Goal: Obtain resource: Obtain resource

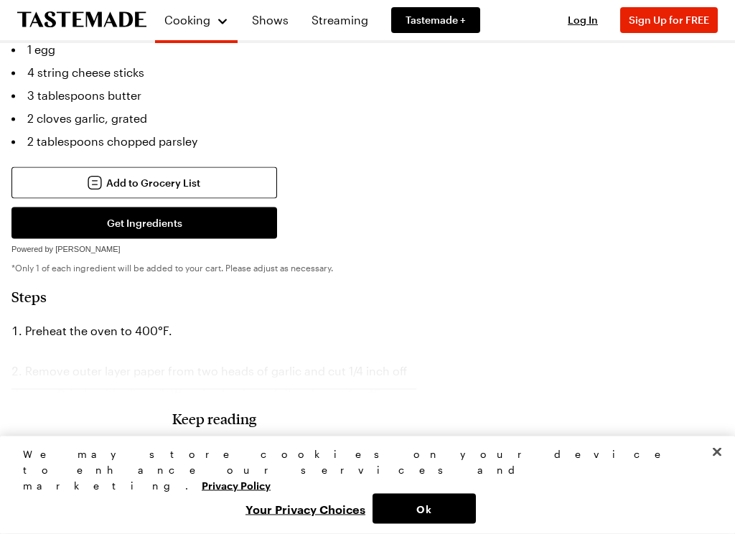
scroll to position [749, 0]
click at [153, 207] on button "Get Ingredients" at bounding box center [144, 223] width 266 height 32
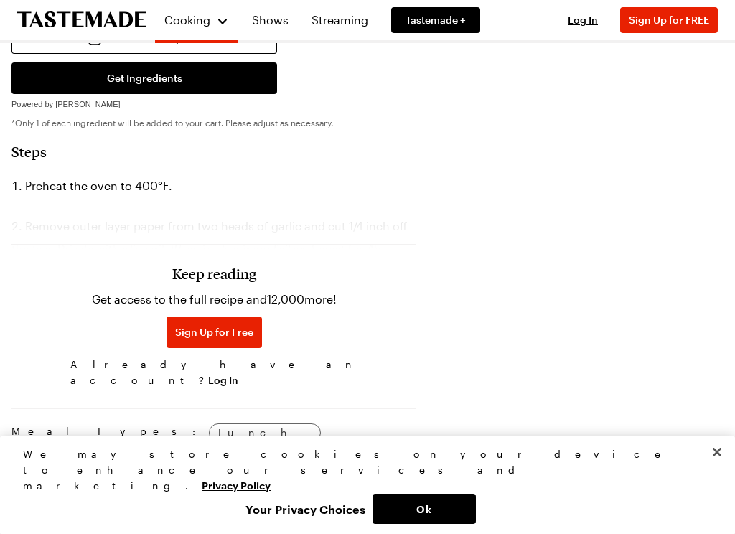
scroll to position [895, 0]
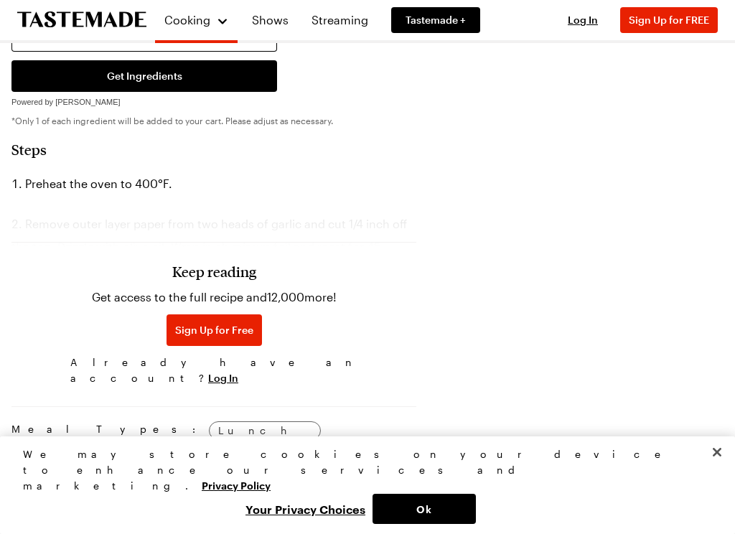
click at [189, 336] on span "Sign Up for Free" at bounding box center [214, 330] width 78 height 14
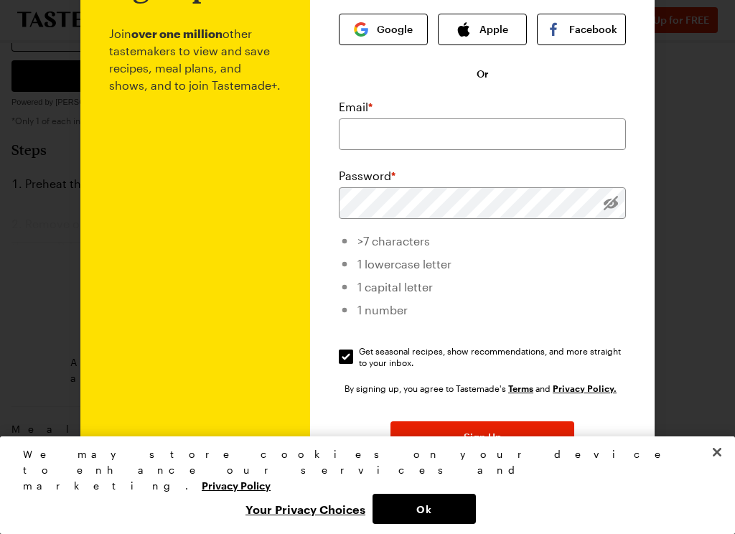
scroll to position [82, 0]
click at [716, 128] on div at bounding box center [367, 267] width 735 height 534
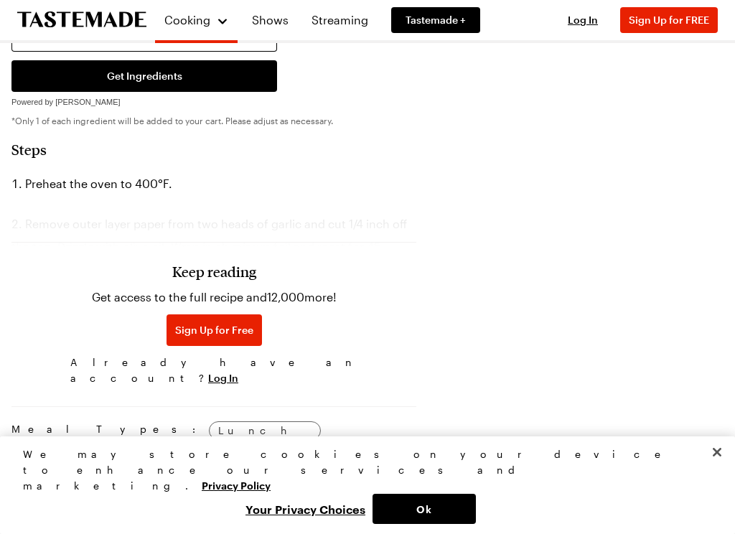
click at [135, 212] on div "Keep reading Get access to the full recipe and 12,000 more! Sign Up for Free Al…" at bounding box center [213, 292] width 405 height 200
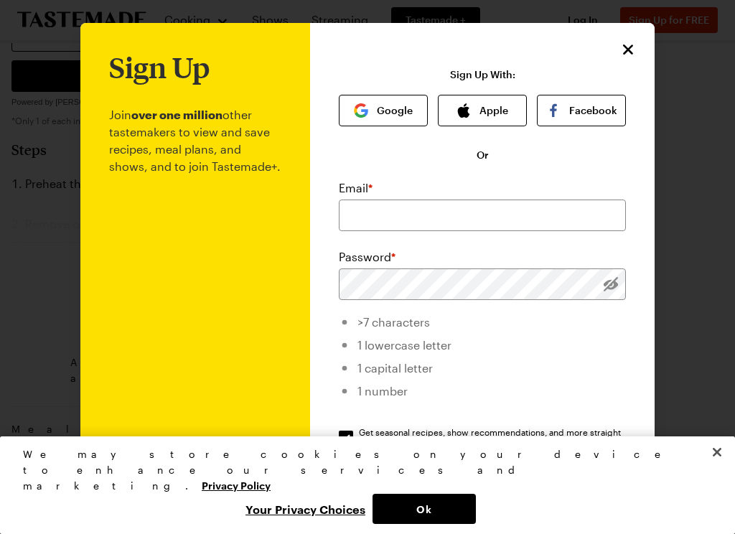
click at [633, 42] on icon "Close" at bounding box center [627, 49] width 17 height 17
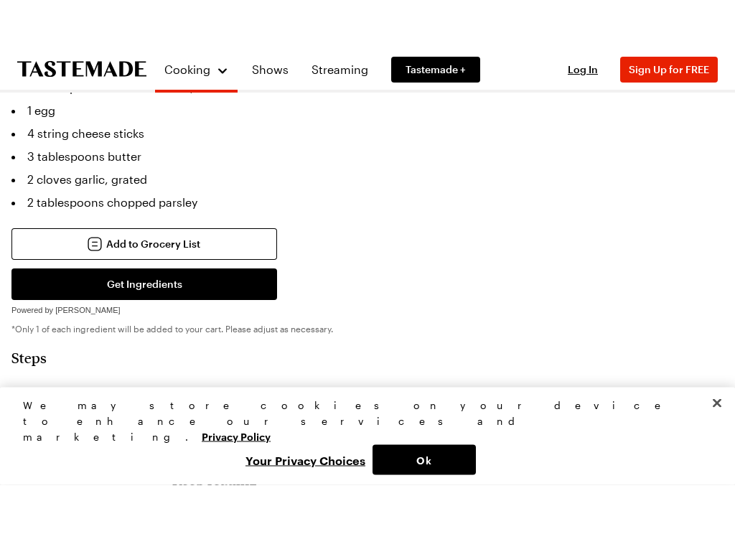
scroll to position [733, 0]
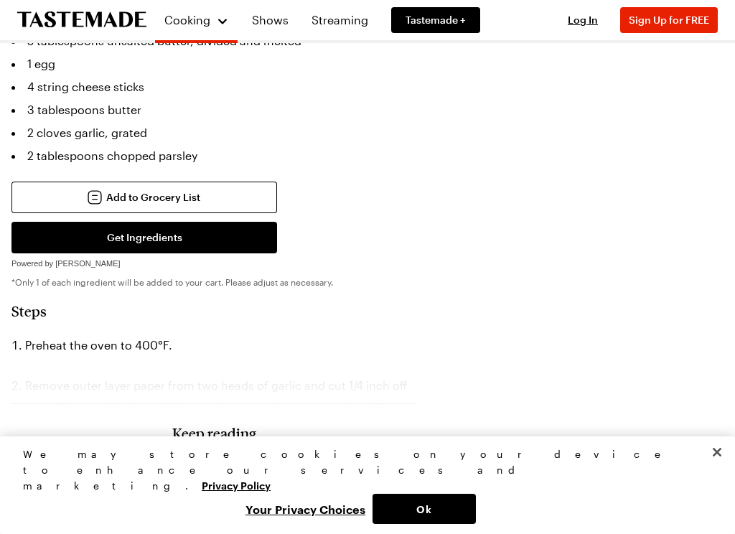
click at [441, 435] on button "Ok" at bounding box center [423, 509] width 103 height 30
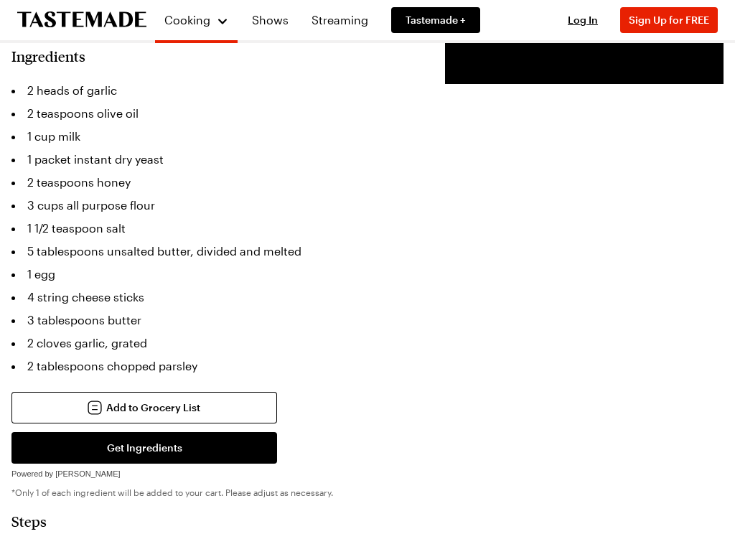
scroll to position [524, 0]
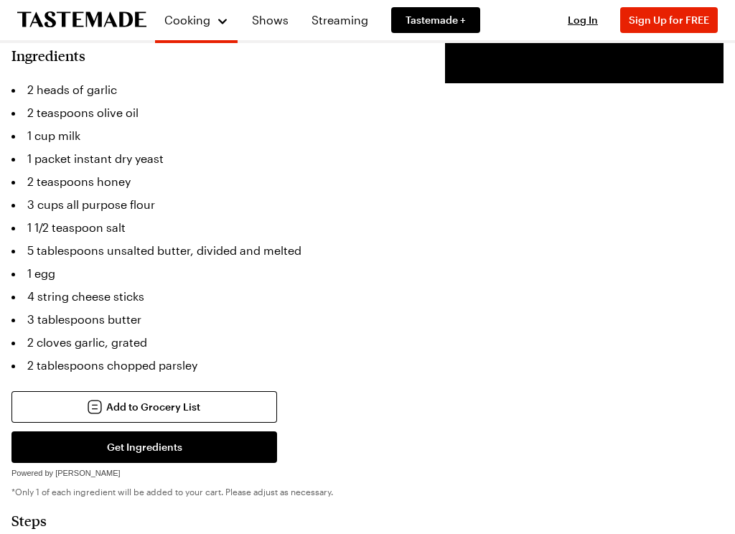
click at [140, 400] on span "Add to Grocery List" at bounding box center [153, 407] width 94 height 14
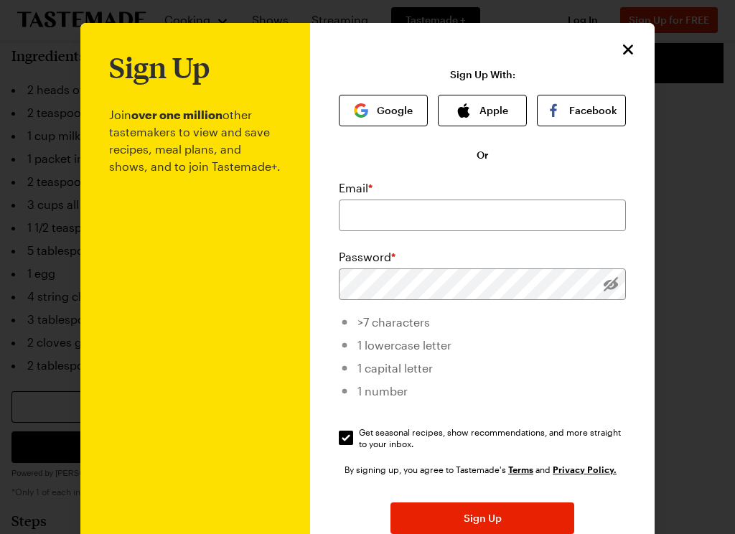
click at [640, 44] on div "Sign Up Join over one million other tastemakers to view and save recipes, meal …" at bounding box center [482, 341] width 344 height 637
click at [652, 50] on div at bounding box center [367, 267] width 735 height 534
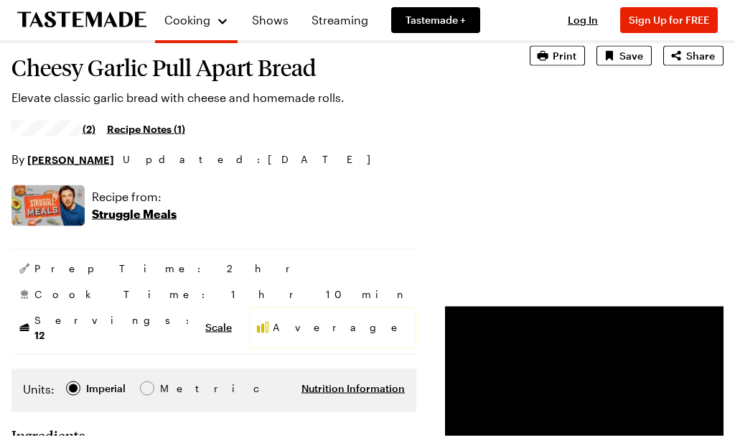
scroll to position [0, 0]
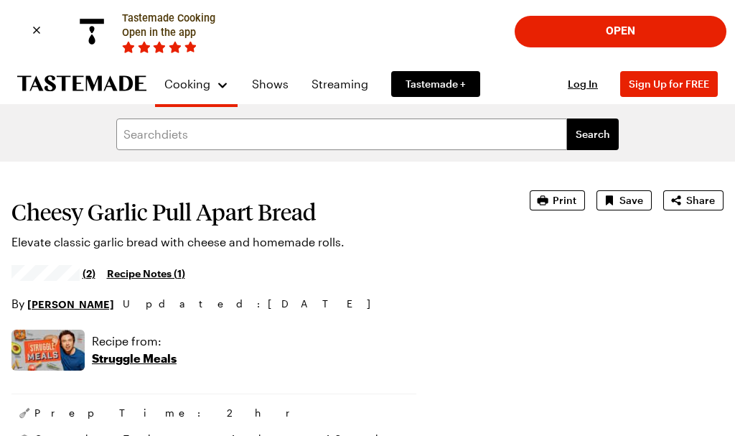
click at [563, 202] on span "Print" at bounding box center [565, 200] width 24 height 14
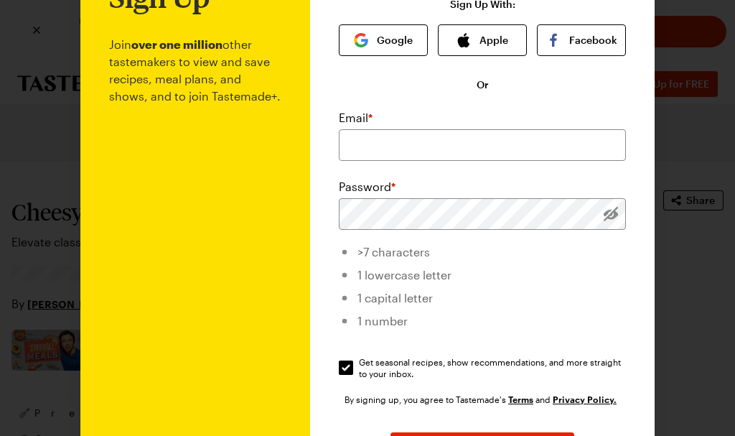
scroll to position [71, 0]
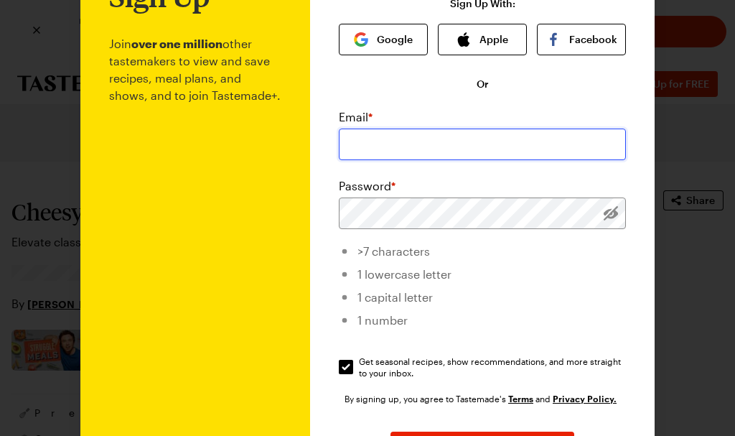
click at [393, 149] on input "email" at bounding box center [482, 144] width 287 height 32
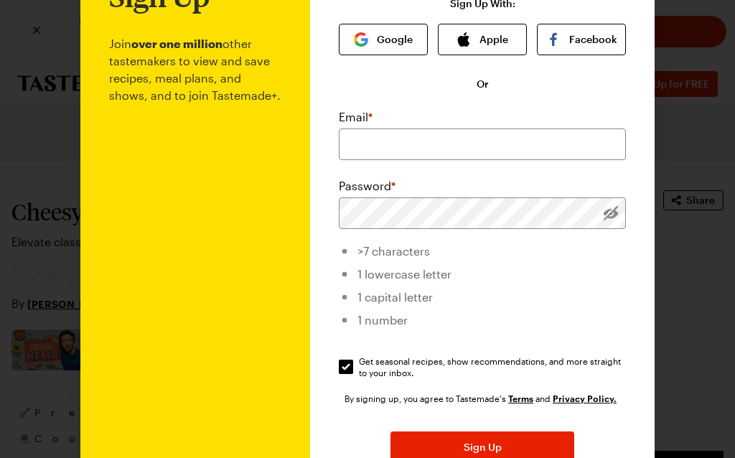
type input "[EMAIL_ADDRESS][DOMAIN_NAME]"
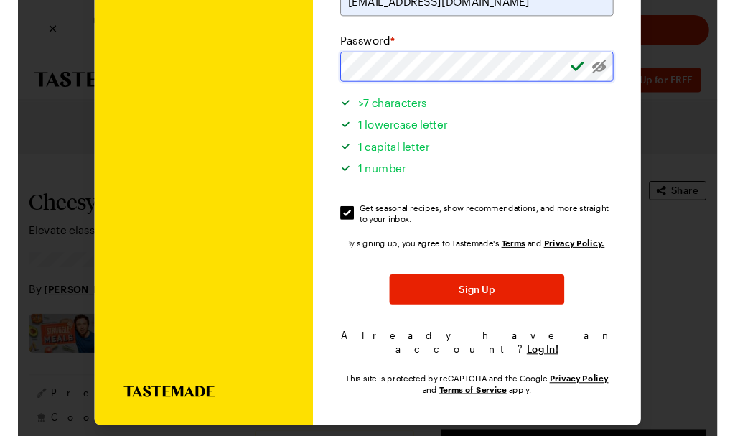
scroll to position [213, 0]
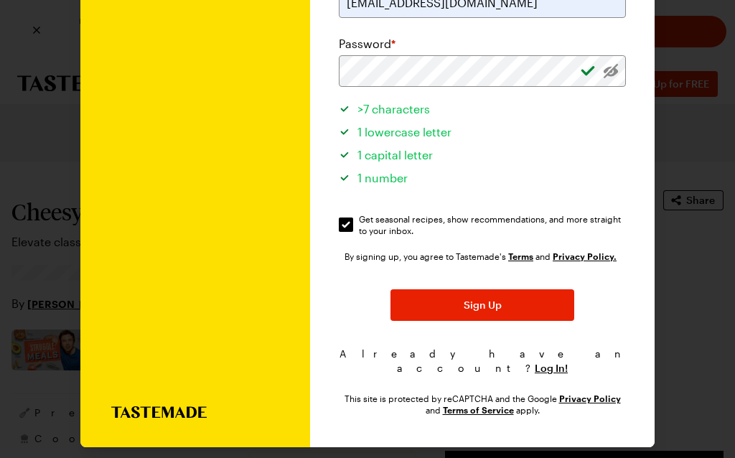
click at [558, 121] on li "1 lowercase letter" at bounding box center [482, 129] width 287 height 23
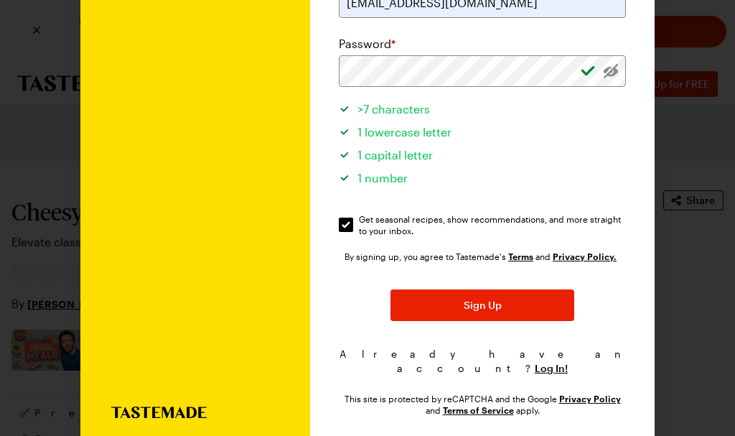
click at [495, 300] on span "Sign Up" at bounding box center [483, 305] width 38 height 14
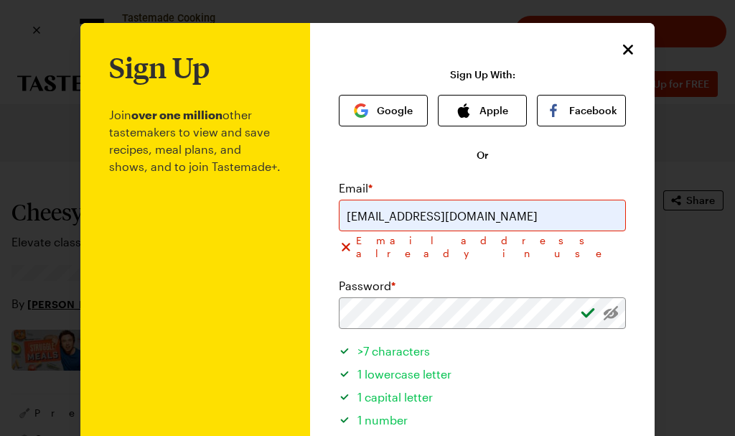
scroll to position [0, 0]
click at [631, 43] on icon "Close" at bounding box center [627, 49] width 17 height 17
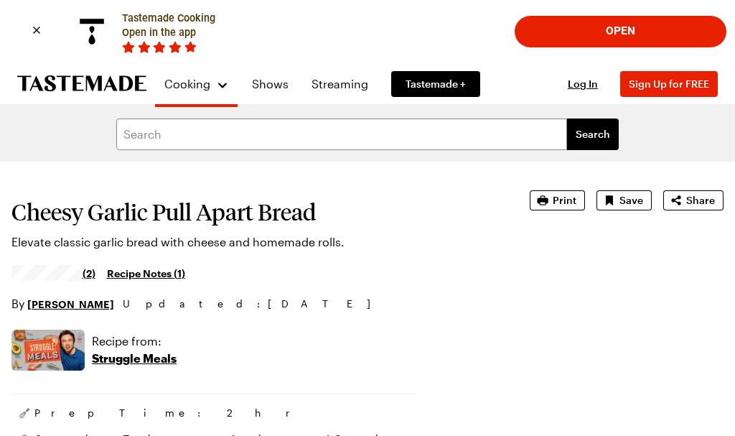
click at [564, 197] on span "Print" at bounding box center [565, 200] width 24 height 14
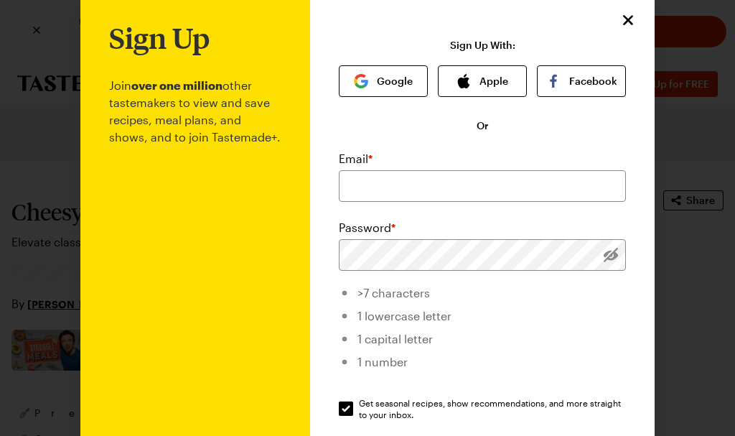
scroll to position [8, 0]
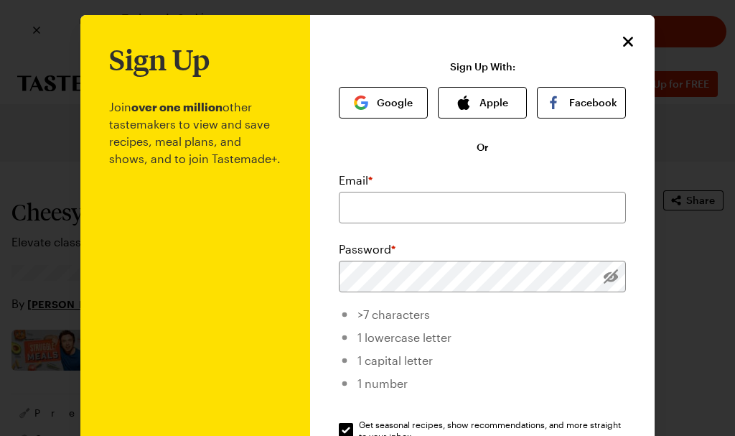
click at [388, 103] on button "Google" at bounding box center [383, 103] width 89 height 32
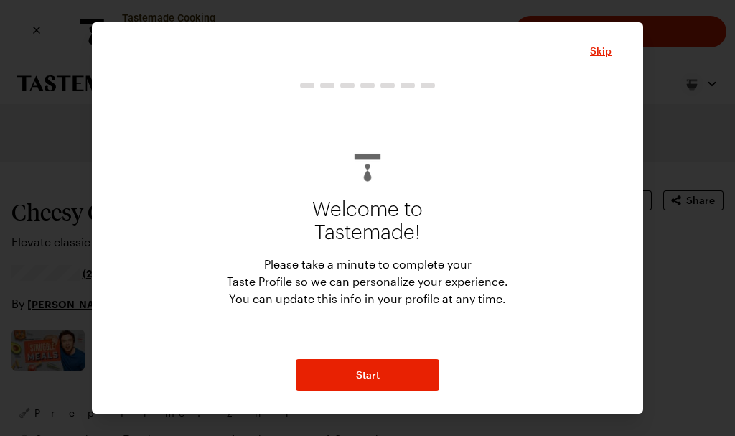
click at [387, 377] on button "Start" at bounding box center [368, 375] width 144 height 32
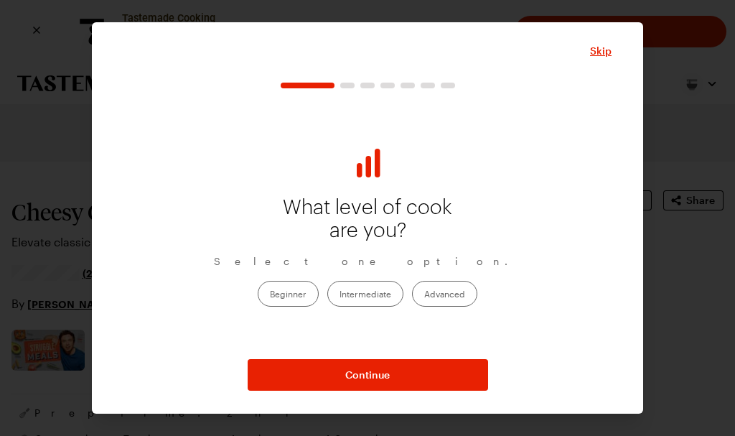
click at [290, 289] on label "Beginner" at bounding box center [288, 294] width 61 height 26
click at [270, 294] on input "Beginner" at bounding box center [270, 294] width 0 height 0
click at [369, 380] on span "Continue" at bounding box center [367, 374] width 44 height 14
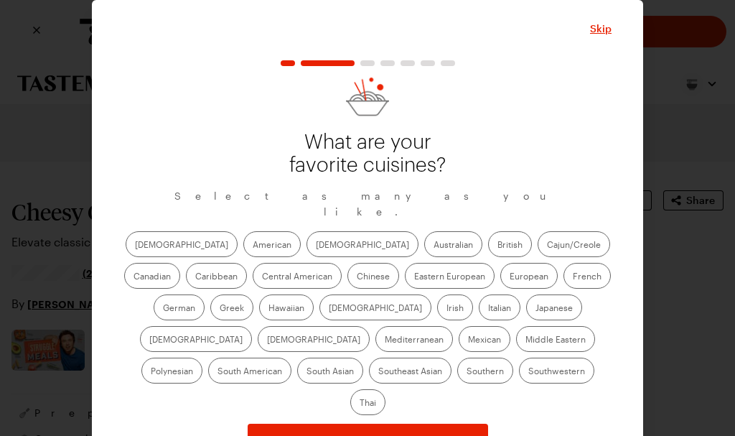
click at [634, 233] on div "Skip What are your favorite cuisines? Select as many as you like. [DEMOGRAPHIC_…" at bounding box center [367, 239] width 551 height 478
click at [243, 232] on label "American" at bounding box center [271, 244] width 57 height 26
click at [253, 245] on input "American" at bounding box center [253, 245] width 0 height 0
click at [459, 327] on label "Mexican" at bounding box center [485, 339] width 52 height 26
click at [468, 340] on input "Mexican" at bounding box center [468, 340] width 0 height 0
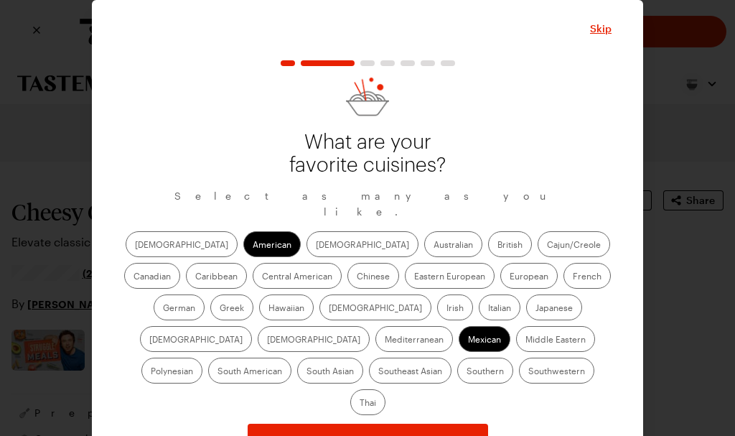
click at [253, 294] on label "Greek" at bounding box center [231, 307] width 43 height 26
click at [220, 309] on input "Greek" at bounding box center [220, 309] width 0 height 0
click at [453, 326] on label "Mediterranean" at bounding box center [414, 339] width 78 height 26
click at [385, 340] on input "Mediterranean" at bounding box center [385, 340] width 0 height 0
click at [457, 362] on label "Southern" at bounding box center [485, 370] width 56 height 26
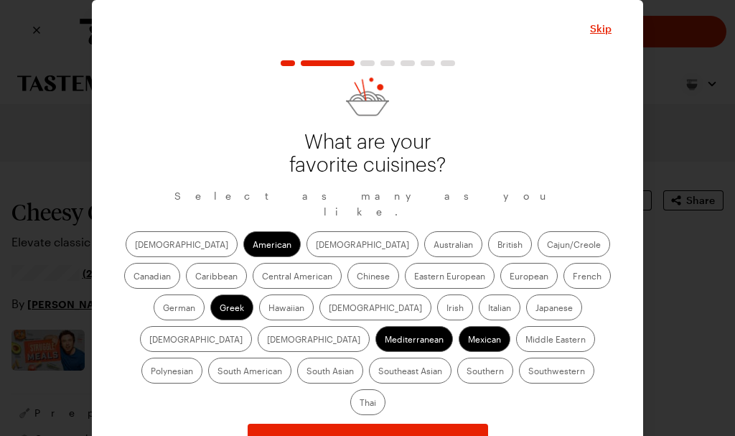
click at [466, 372] on input "Southern" at bounding box center [466, 372] width 0 height 0
click at [519, 360] on label "Southwestern" at bounding box center [556, 370] width 75 height 26
click at [528, 372] on input "Southwestern" at bounding box center [528, 372] width 0 height 0
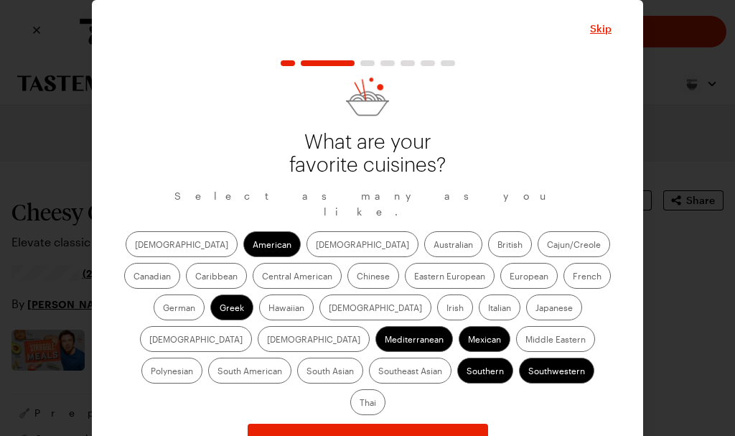
click at [386, 432] on span "Continue" at bounding box center [367, 439] width 44 height 14
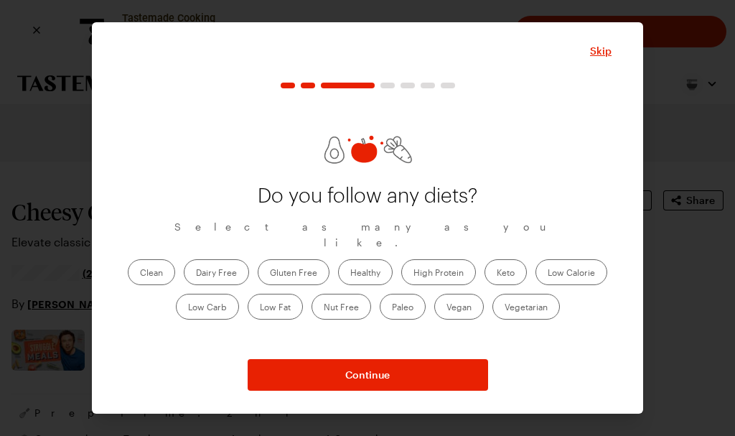
click at [370, 262] on label "Healthy" at bounding box center [365, 272] width 55 height 26
click at [350, 273] on input "Healthy" at bounding box center [350, 273] width 0 height 0
click at [444, 261] on label "High Protein" at bounding box center [438, 272] width 75 height 26
click at [413, 273] on Protein "High Protein" at bounding box center [413, 273] width 0 height 0
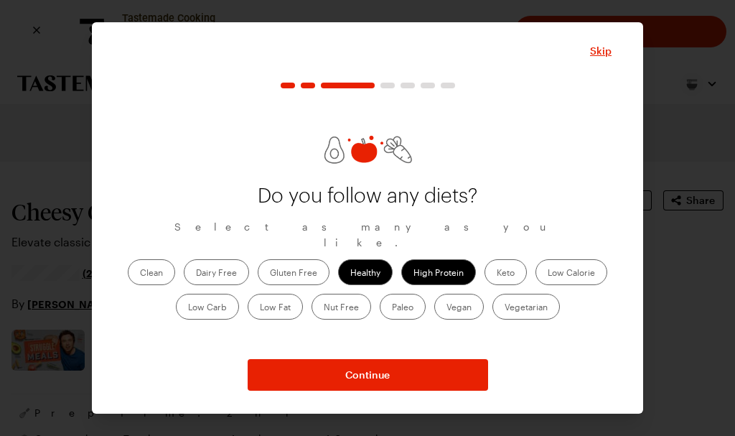
click at [161, 268] on label "Clean" at bounding box center [151, 272] width 47 height 26
click at [140, 273] on input "Clean" at bounding box center [140, 273] width 0 height 0
click at [529, 302] on label "Vegetarian" at bounding box center [525, 307] width 67 height 26
click at [505, 308] on input "Vegetarian" at bounding box center [505, 308] width 0 height 0
click at [380, 377] on span "Continue" at bounding box center [367, 374] width 44 height 14
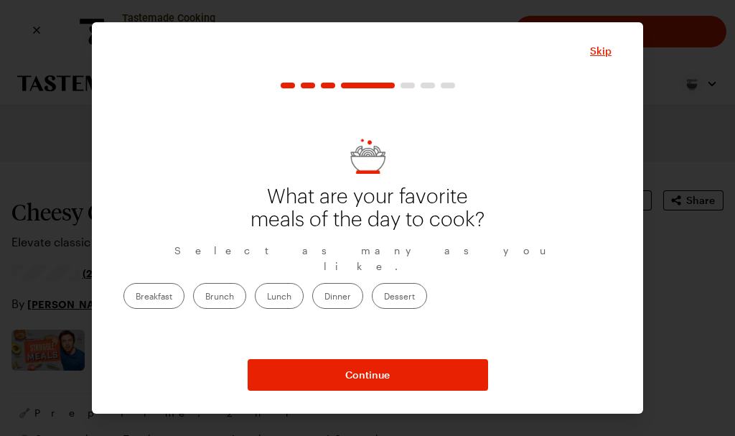
click at [363, 288] on label "Dinner" at bounding box center [337, 296] width 51 height 26
click at [324, 297] on input "Dinner" at bounding box center [324, 297] width 0 height 0
click at [427, 285] on label "Dessert" at bounding box center [399, 296] width 55 height 26
click at [384, 297] on input "Dessert" at bounding box center [384, 297] width 0 height 0
click at [377, 377] on span "Continue" at bounding box center [367, 374] width 44 height 14
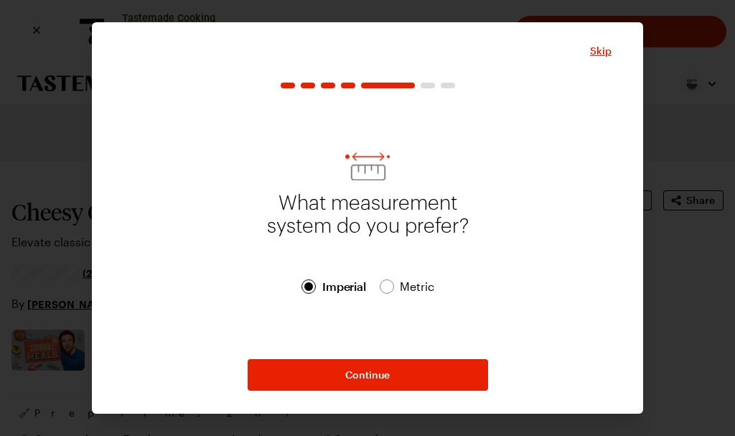
click at [390, 293] on span "Metric Metric" at bounding box center [407, 286] width 54 height 17
click at [374, 370] on span "Continue" at bounding box center [367, 374] width 44 height 14
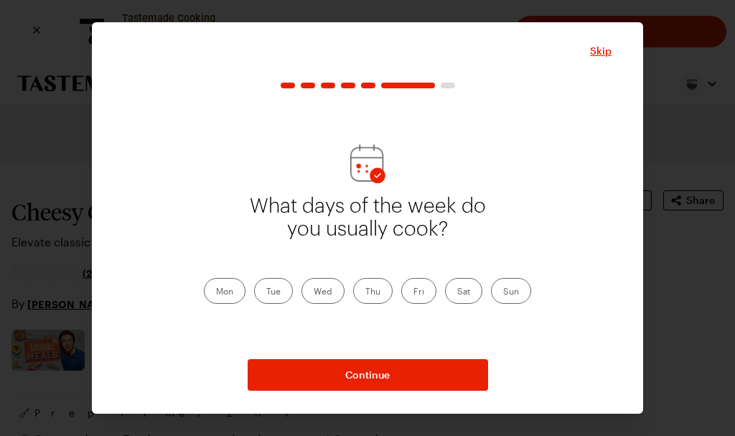
click at [522, 295] on label "Sun" at bounding box center [511, 291] width 40 height 26
click at [503, 292] on input "Sun" at bounding box center [503, 292] width 0 height 0
click at [464, 289] on label "Sat" at bounding box center [463, 291] width 37 height 26
click at [457, 292] on input "Sat" at bounding box center [457, 292] width 0 height 0
click at [372, 367] on button "Continue" at bounding box center [368, 375] width 240 height 32
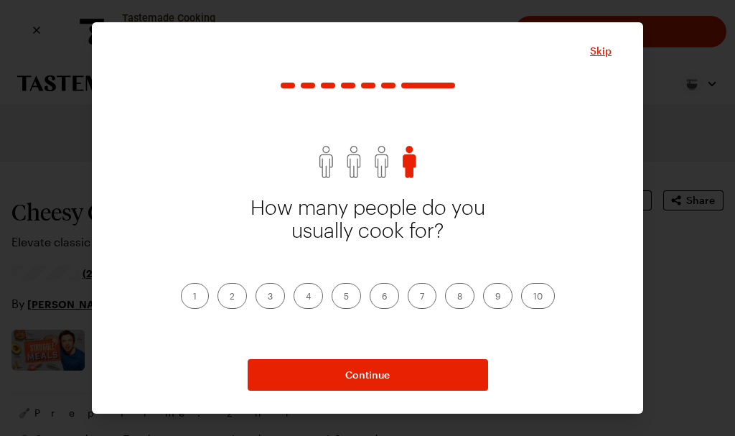
click at [278, 297] on label "3" at bounding box center [269, 296] width 29 height 26
click at [268, 297] on input "3" at bounding box center [268, 297] width 0 height 0
click at [389, 378] on span "Continue" at bounding box center [367, 374] width 44 height 14
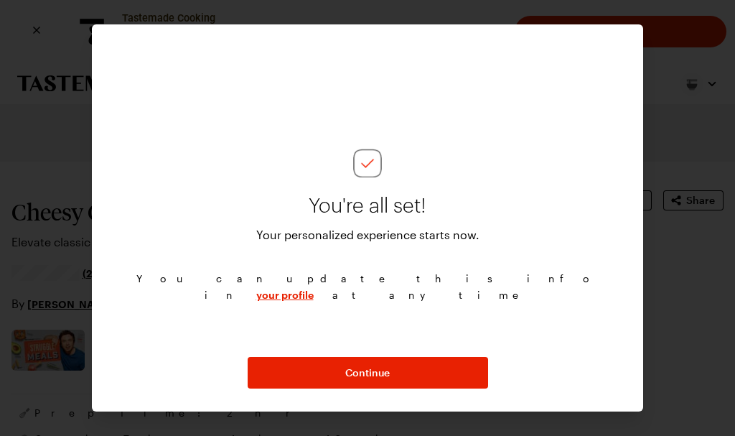
click at [370, 376] on span "Continue" at bounding box center [367, 372] width 44 height 14
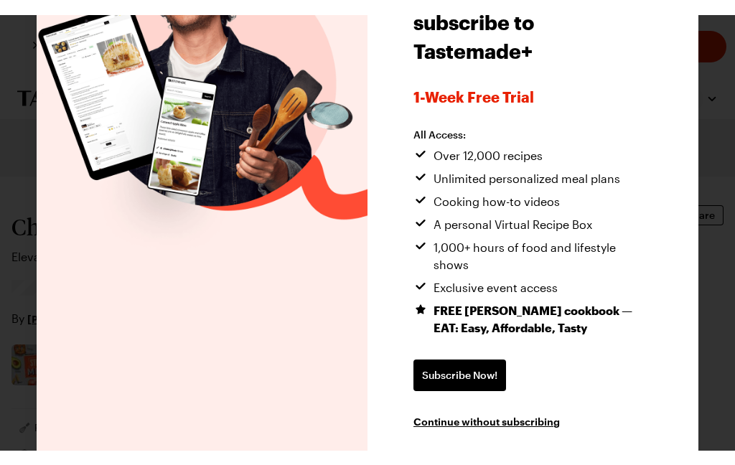
scroll to position [137, 0]
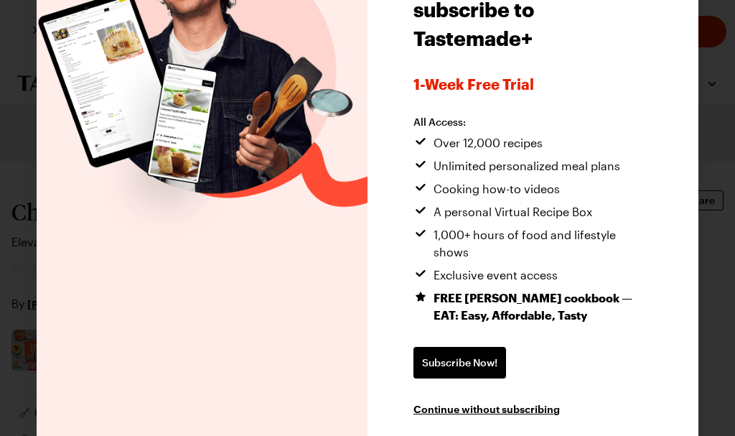
click at [507, 401] on span "Continue without subscribing" at bounding box center [486, 408] width 146 height 14
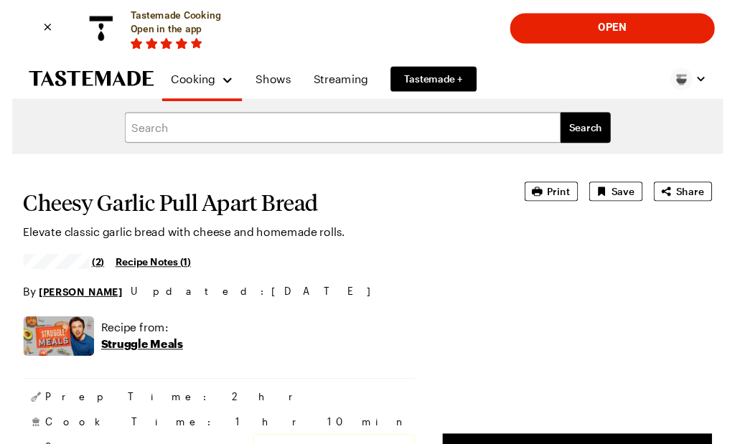
scroll to position [11, 0]
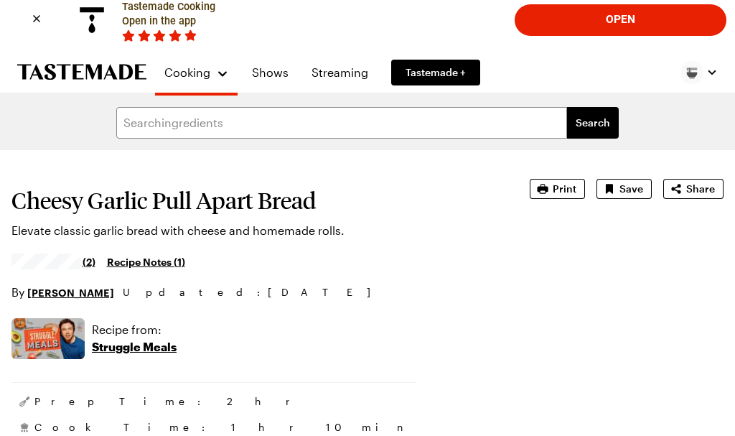
click at [550, 192] on icon "button" at bounding box center [542, 189] width 14 height 14
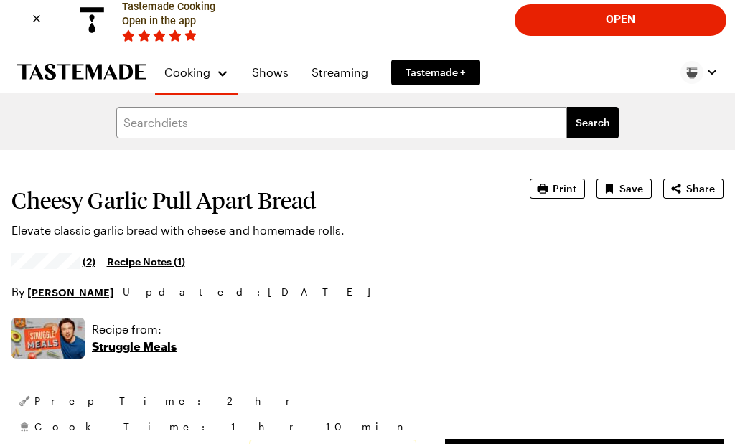
type textarea "x"
